Goal: Information Seeking & Learning: Learn about a topic

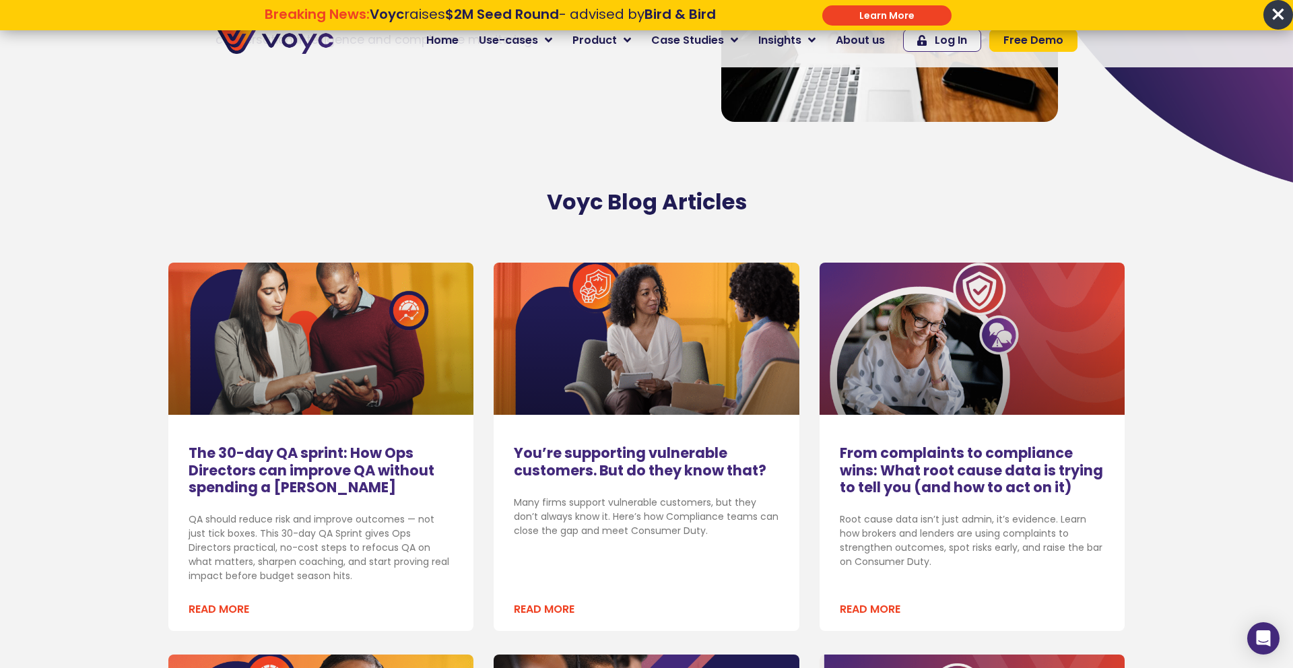
scroll to position [242, 0]
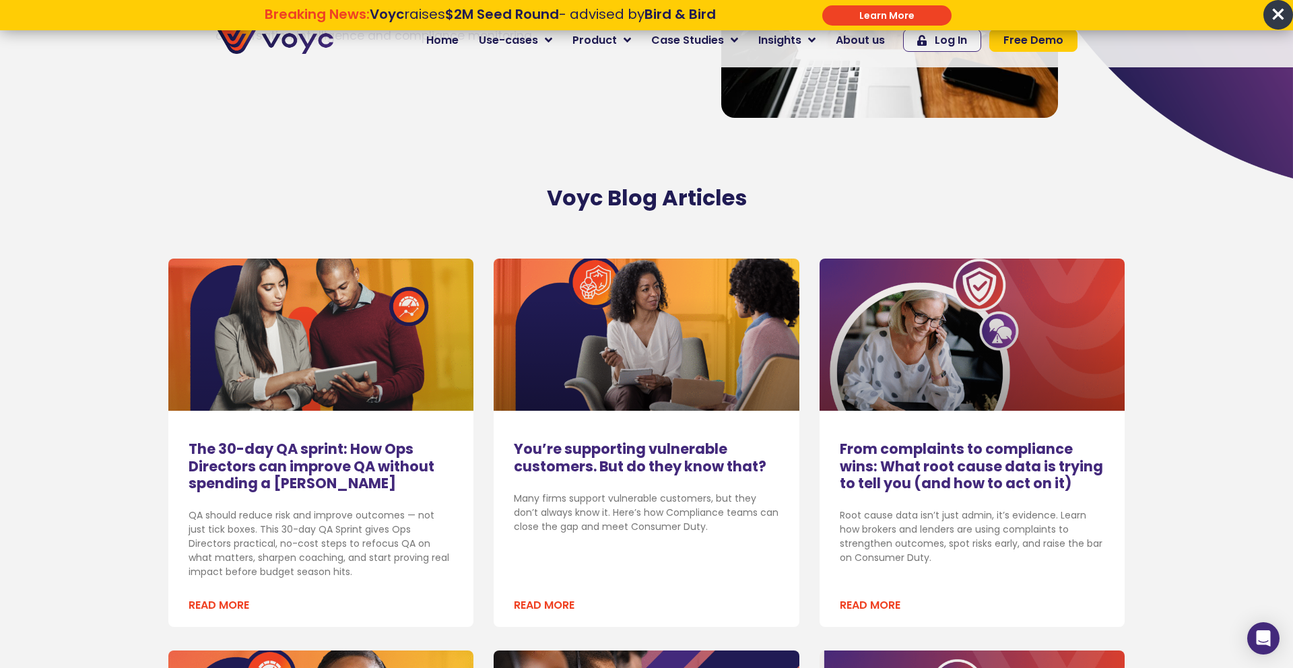
click at [207, 608] on link "Read More" at bounding box center [219, 606] width 61 height 16
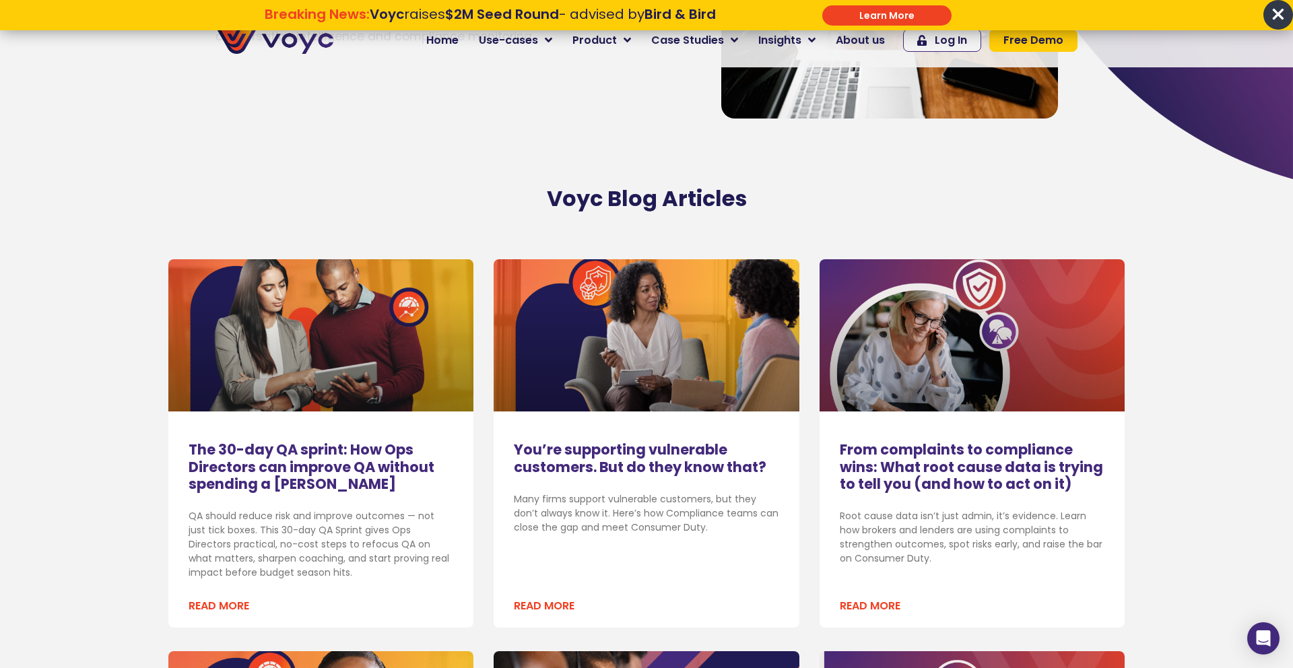
scroll to position [235, 0]
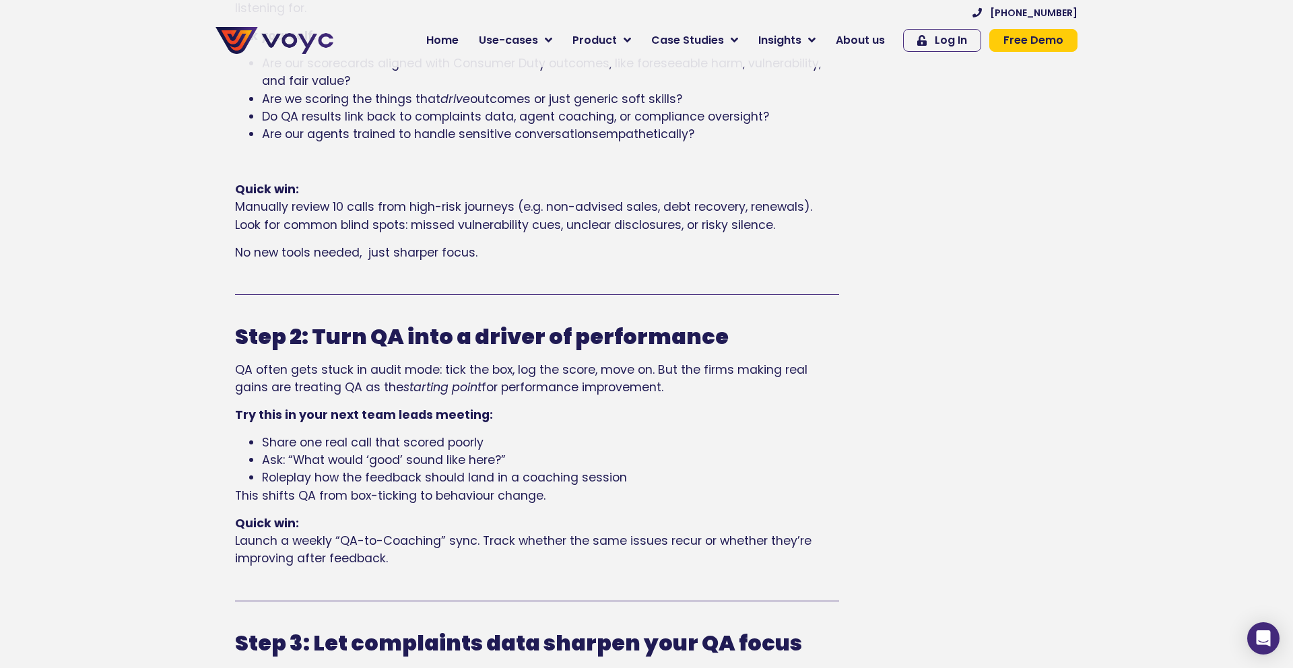
scroll to position [893, 0]
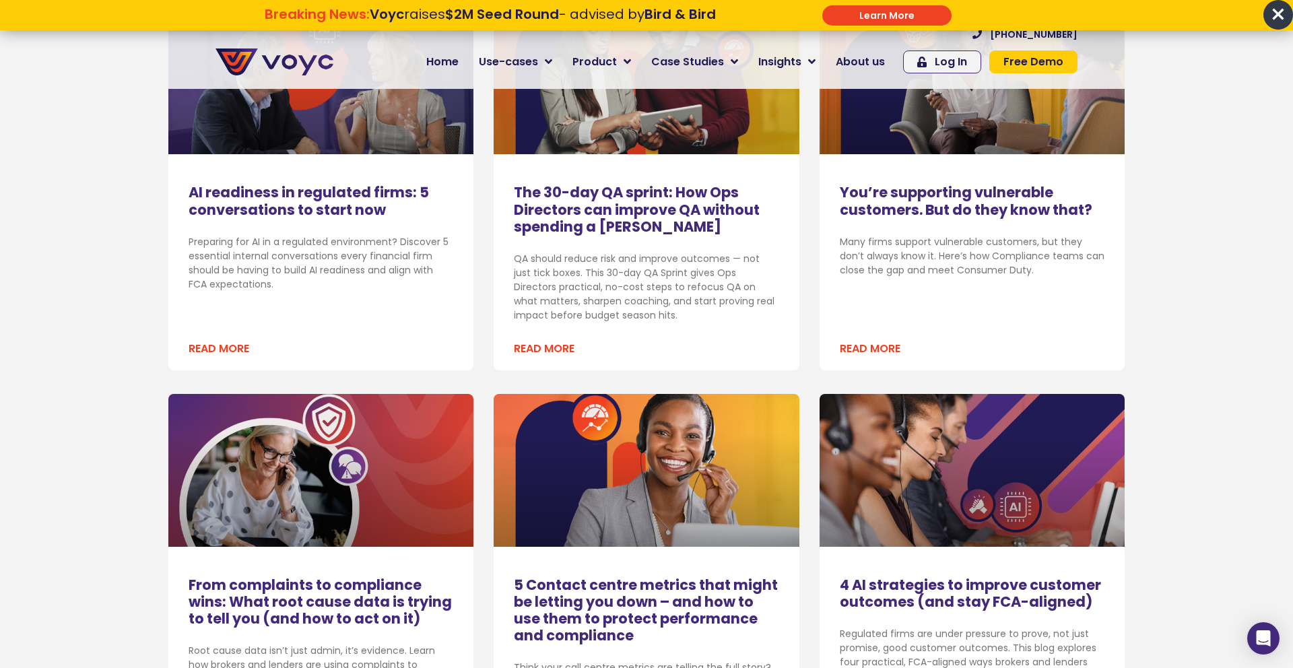
scroll to position [523, 0]
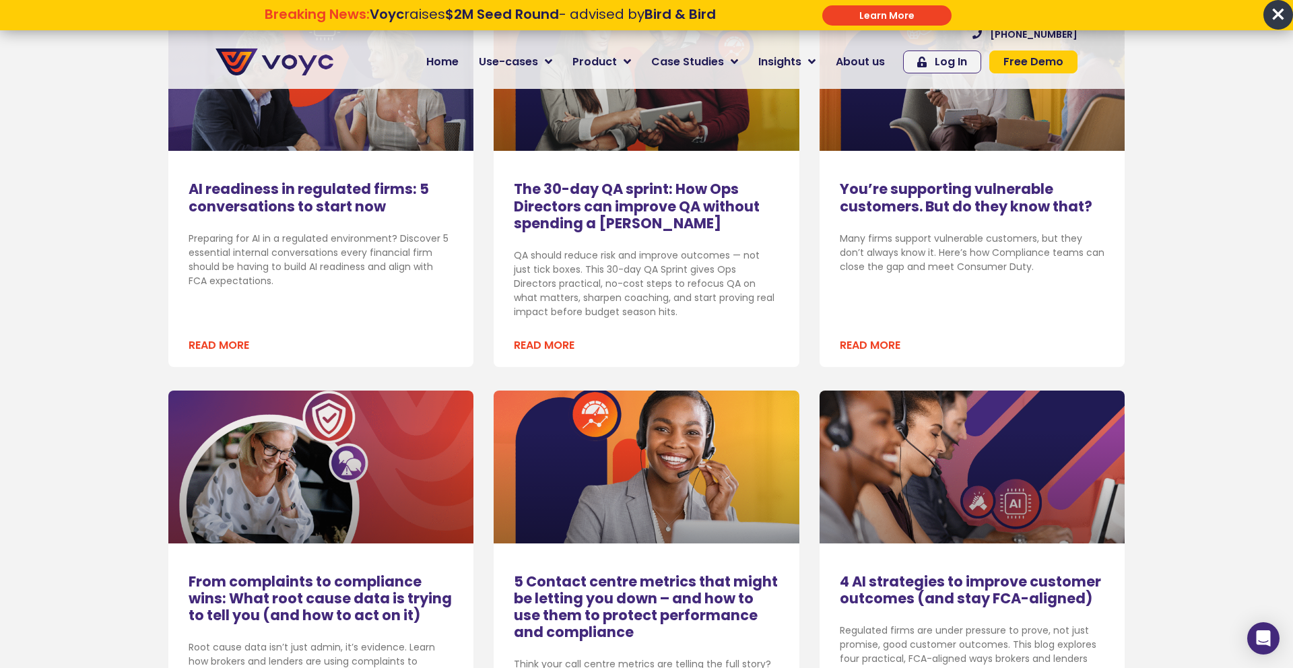
click at [258, 178] on div "AI readiness in regulated firms: 5 conversations to start now Preparing for AI …" at bounding box center [320, 183] width 305 height 369
click at [263, 189] on link "AI readiness in regulated firms: 5 conversations to start now" at bounding box center [309, 197] width 241 height 36
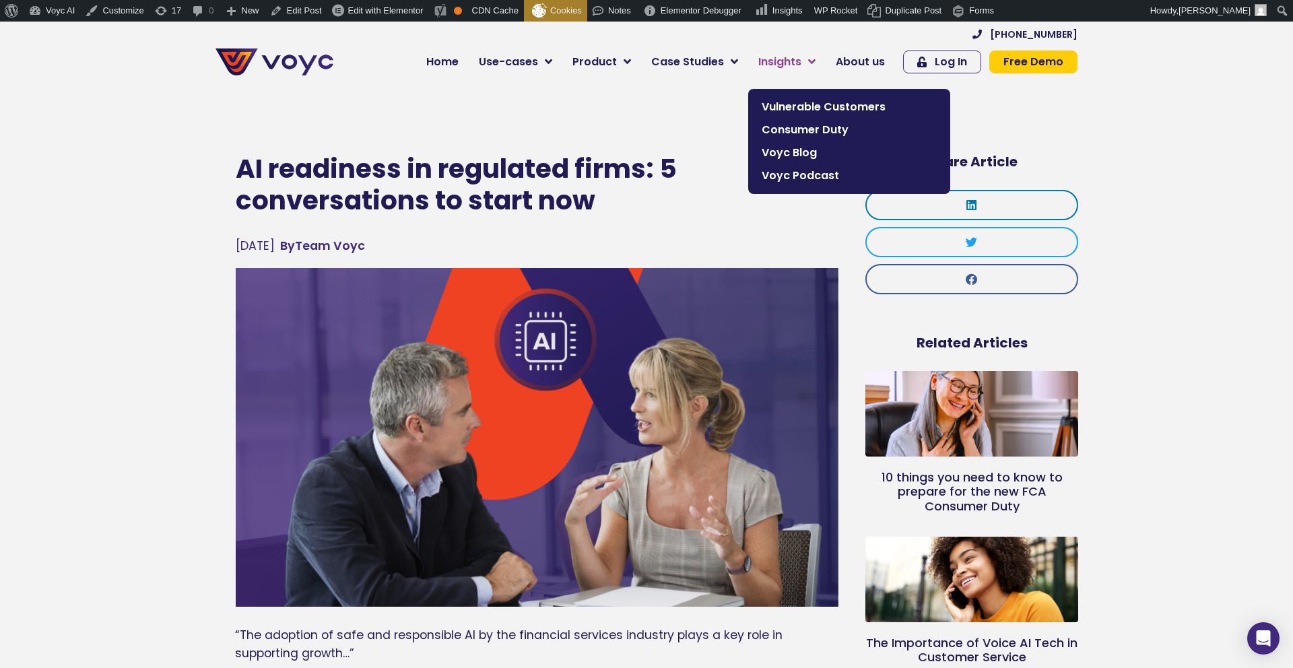
click at [792, 61] on span "Insights" at bounding box center [780, 62] width 43 height 16
click at [800, 151] on span "Voyc Blog" at bounding box center [849, 153] width 175 height 16
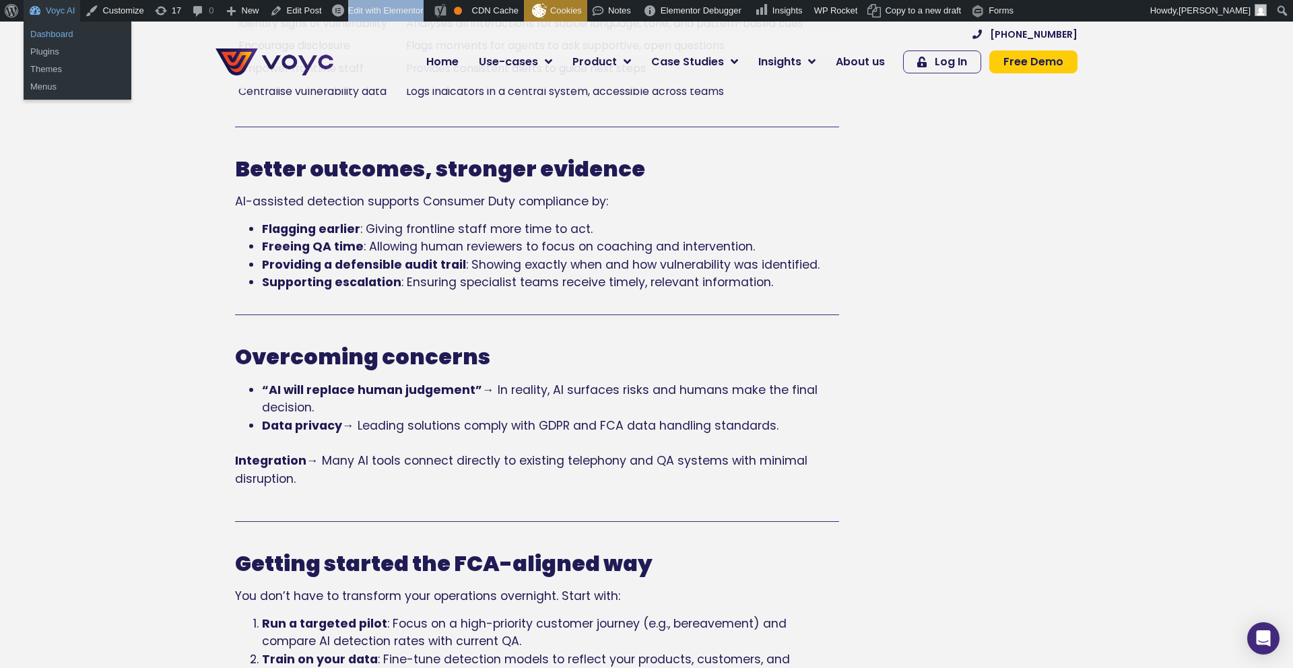
scroll to position [1641, 0]
click at [53, 36] on link "Dashboard" at bounding box center [78, 35] width 108 height 18
